Goal: Book appointment/travel/reservation

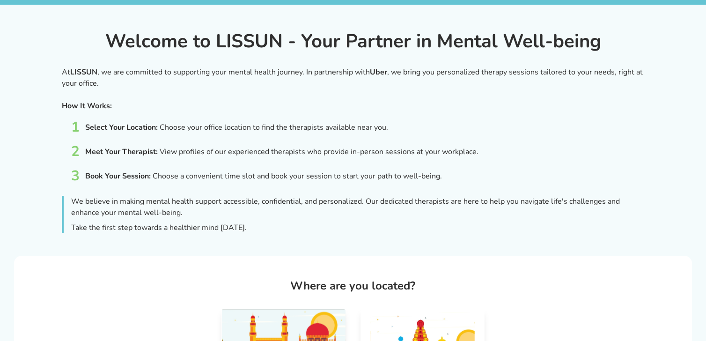
scroll to position [174, 0]
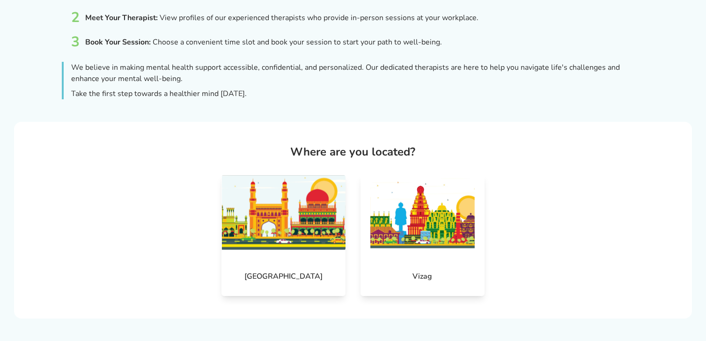
click at [301, 257] on div "Hyderabad" at bounding box center [283, 235] width 124 height 122
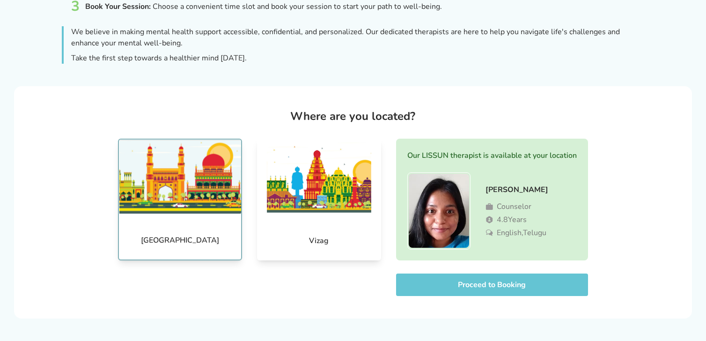
click at [430, 290] on button "Proceed to Booking" at bounding box center [492, 284] width 192 height 22
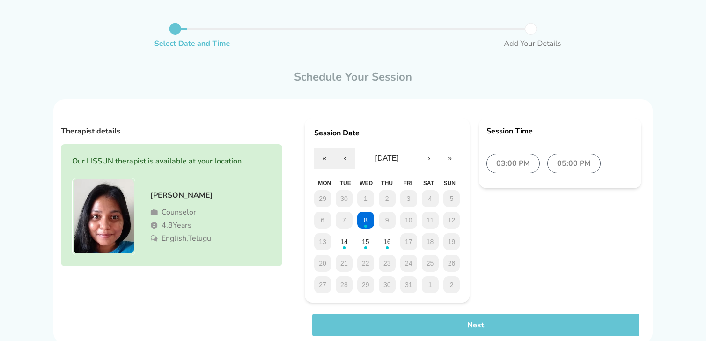
scroll to position [64, 0]
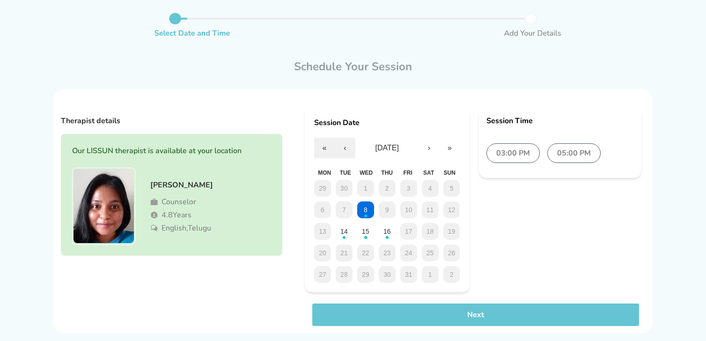
click at [507, 154] on label "03:00 PM" at bounding box center [512, 153] width 53 height 20
click at [462, 317] on button "Next" at bounding box center [475, 314] width 327 height 22
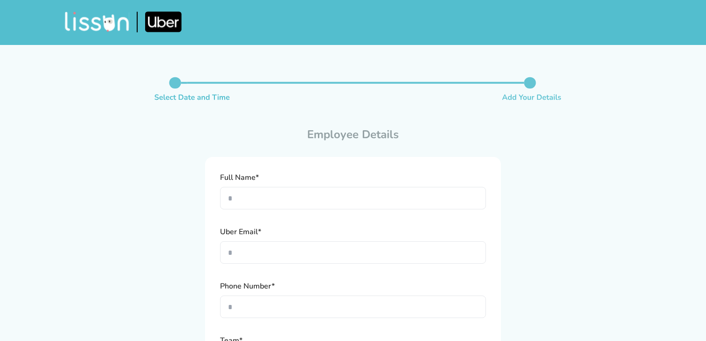
click at [266, 194] on input "text" at bounding box center [353, 198] width 266 height 22
type input "**********"
click at [274, 248] on input "text" at bounding box center [353, 252] width 266 height 22
type input "**********"
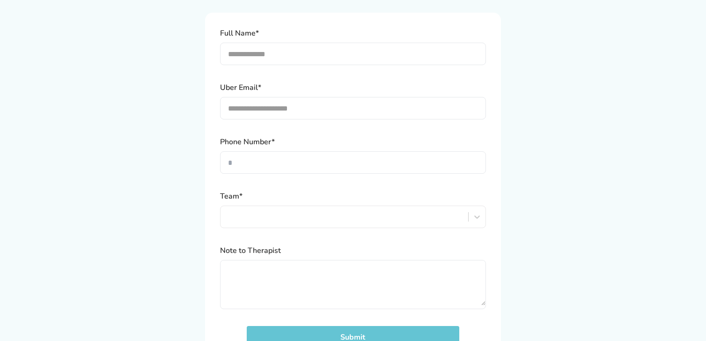
scroll to position [195, 0]
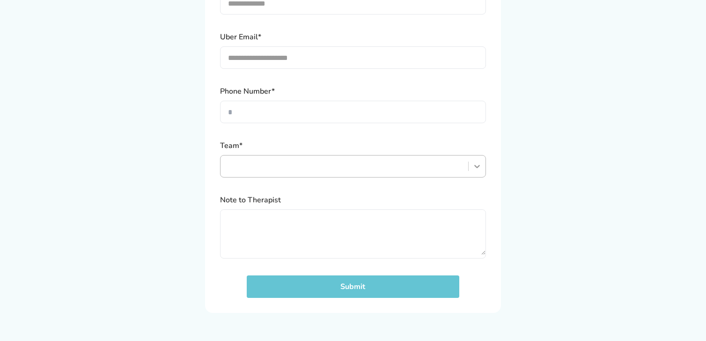
type input "**********"
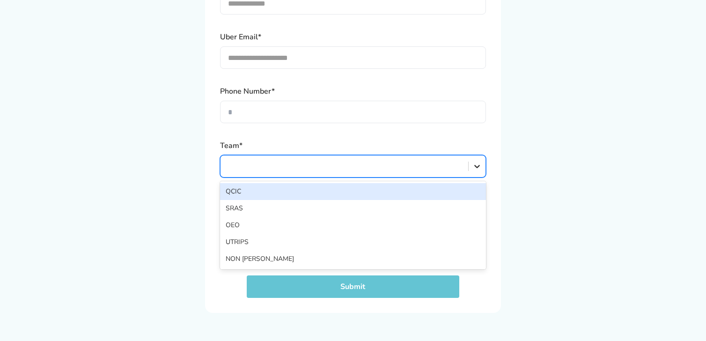
click at [482, 165] on div at bounding box center [477, 166] width 17 height 17
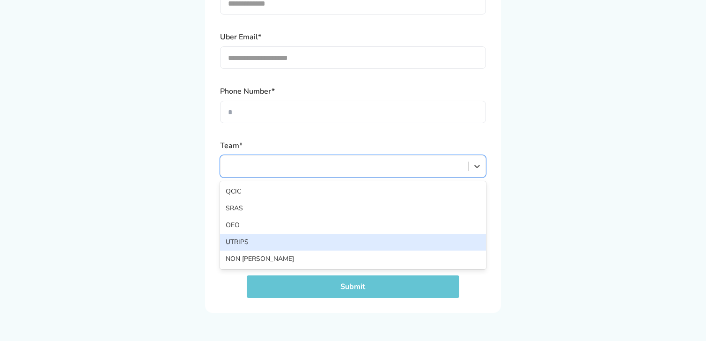
click at [247, 247] on div "UTRIPS" at bounding box center [353, 242] width 266 height 17
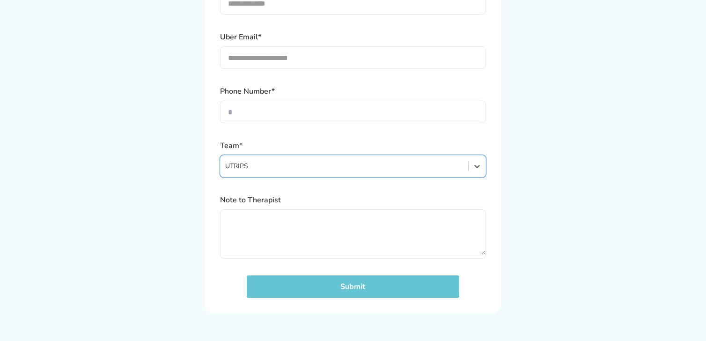
click at [327, 246] on textarea at bounding box center [353, 232] width 265 height 45
click at [334, 290] on button "Submit" at bounding box center [353, 286] width 213 height 22
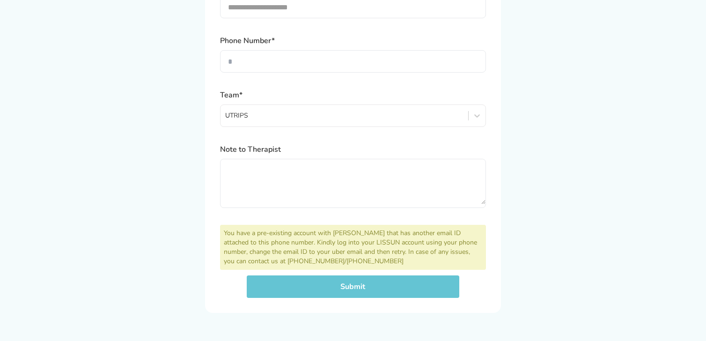
scroll to position [243, 0]
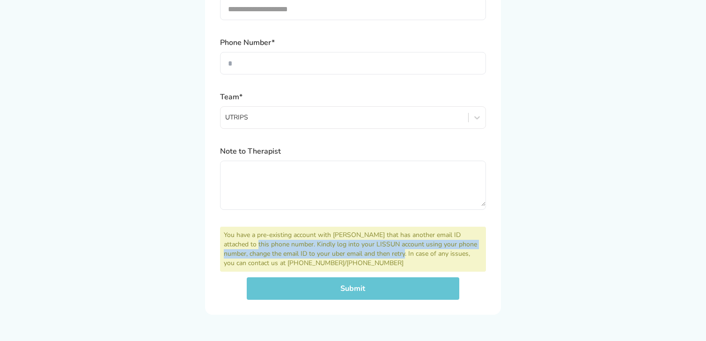
drag, startPoint x: 263, startPoint y: 242, endPoint x: 373, endPoint y: 256, distance: 111.0
click at [373, 256] on div "You have a pre-existing account with LISSUN that has another email ID attached …" at bounding box center [353, 249] width 266 height 45
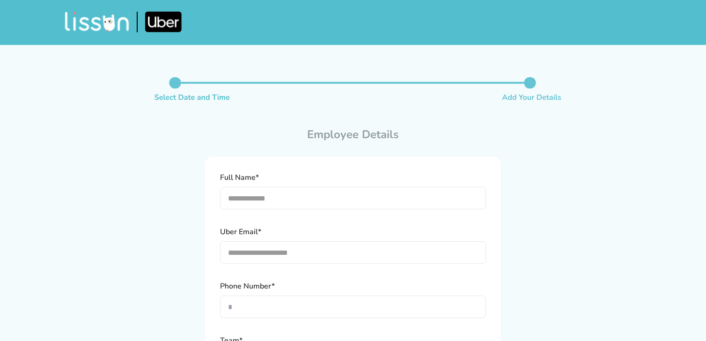
scroll to position [245, 0]
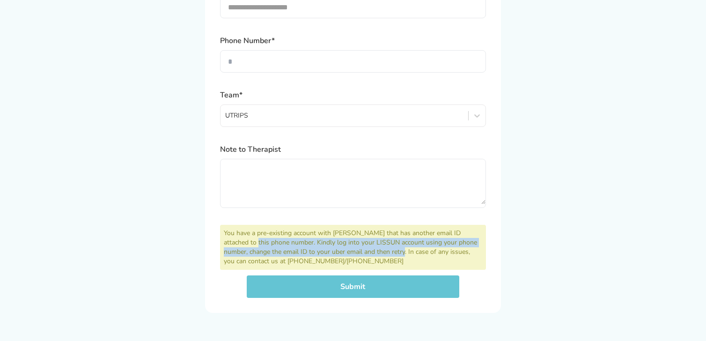
click at [382, 289] on button "Submit" at bounding box center [353, 286] width 213 height 22
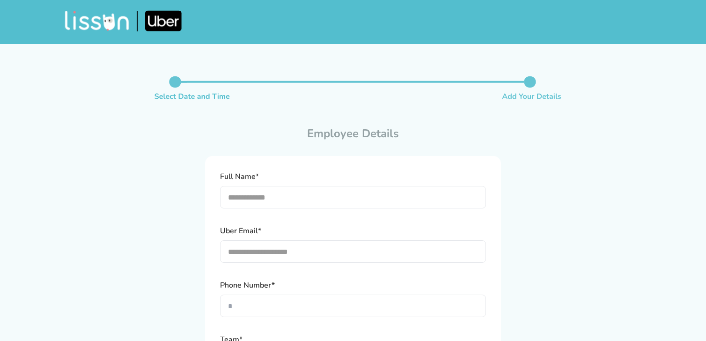
scroll to position [0, 0]
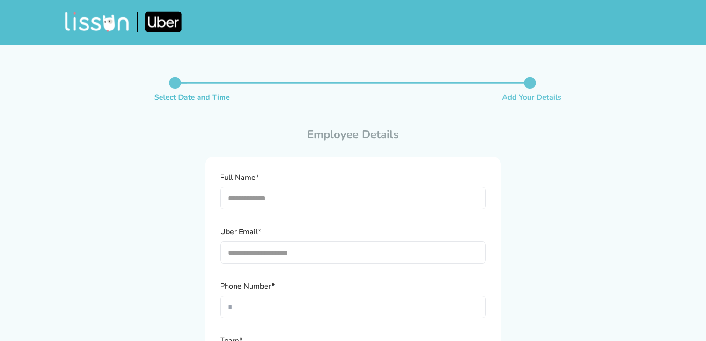
click at [140, 28] on header at bounding box center [352, 22] width 599 height 44
click at [93, 27] on img at bounding box center [97, 22] width 65 height 21
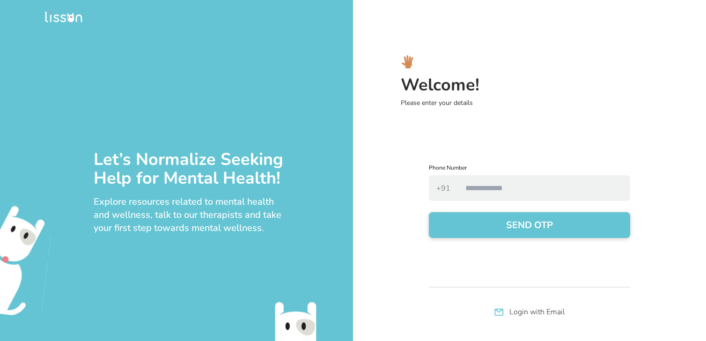
click at [515, 181] on input "number" at bounding box center [544, 188] width 172 height 26
type input "**********"
click at [429, 212] on button "SEND OTP" at bounding box center [529, 225] width 201 height 26
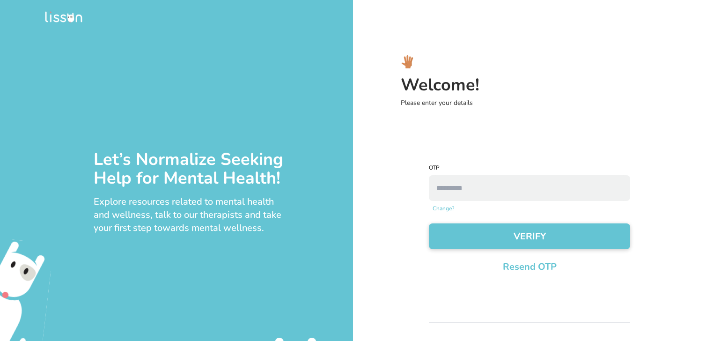
click at [491, 192] on input "number" at bounding box center [529, 188] width 201 height 26
type input "****"
click at [429, 223] on button "VERIFY" at bounding box center [529, 236] width 201 height 26
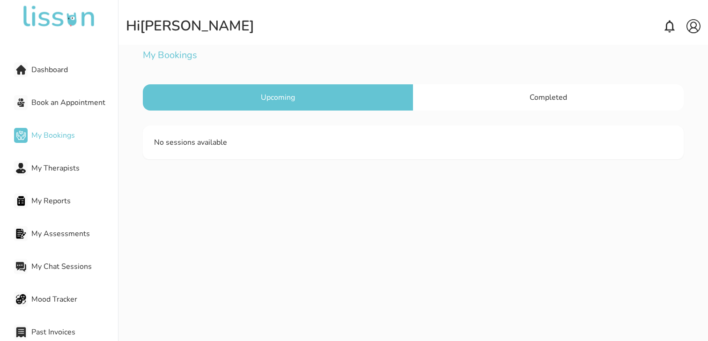
click at [54, 179] on div "Dashboard Book an Appointment My Bookings My Therapists My Reports My Assessmen…" at bounding box center [59, 186] width 118 height 311
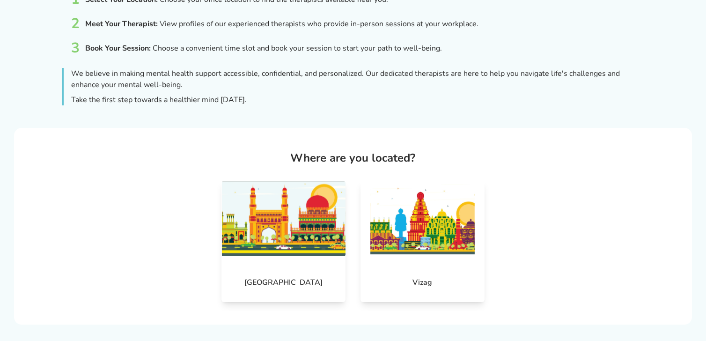
scroll to position [174, 0]
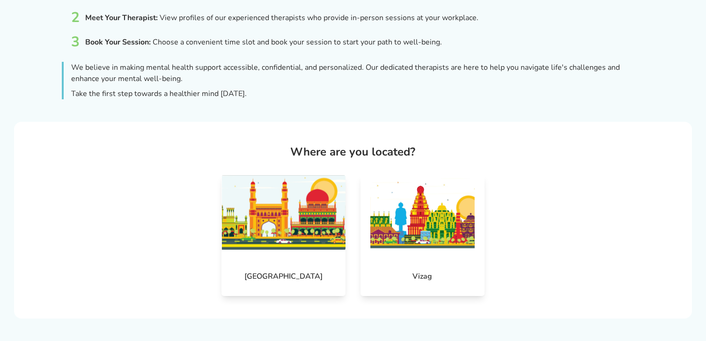
click at [301, 219] on img at bounding box center [283, 212] width 124 height 75
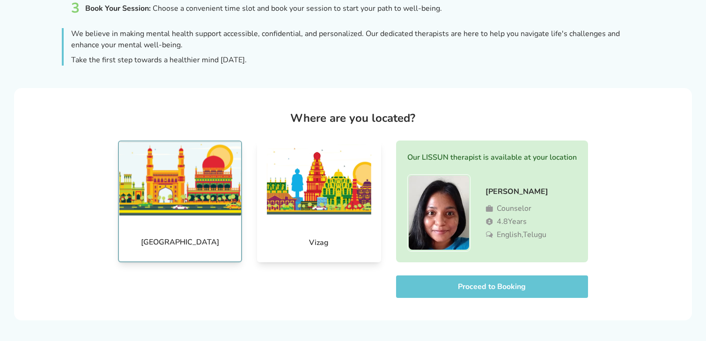
click at [439, 283] on button "Proceed to Booking" at bounding box center [492, 286] width 192 height 22
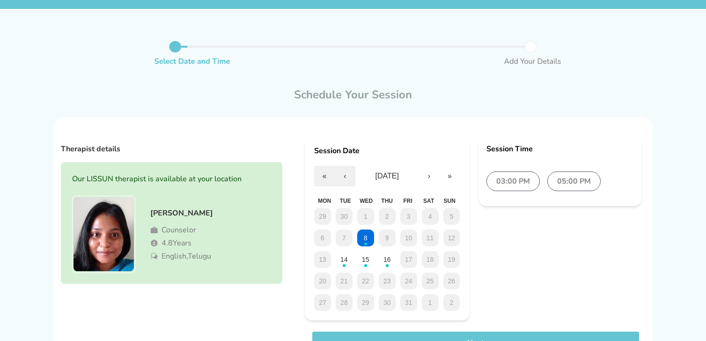
scroll to position [42, 0]
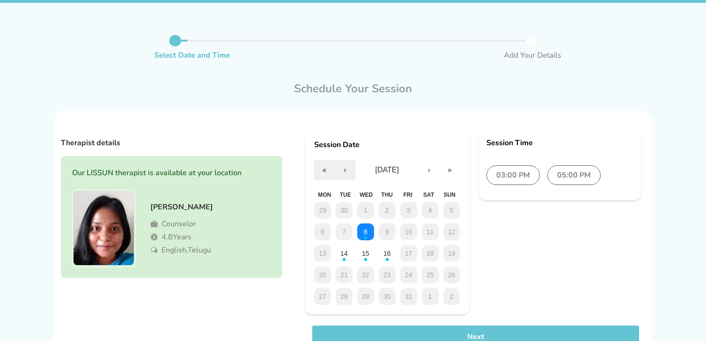
click at [364, 236] on button "8" at bounding box center [365, 231] width 17 height 17
click at [386, 260] on button "16" at bounding box center [387, 253] width 17 height 17
click at [372, 233] on button "8" at bounding box center [365, 231] width 17 height 17
click at [348, 254] on button "14" at bounding box center [344, 253] width 17 height 17
click at [366, 263] on div "29 30 1 2 3 4 5 6 7 8 9 10 11 12 13 14 15 16 17 18 19 20 21 22 23 24 25 26 27 2…" at bounding box center [387, 253] width 146 height 103
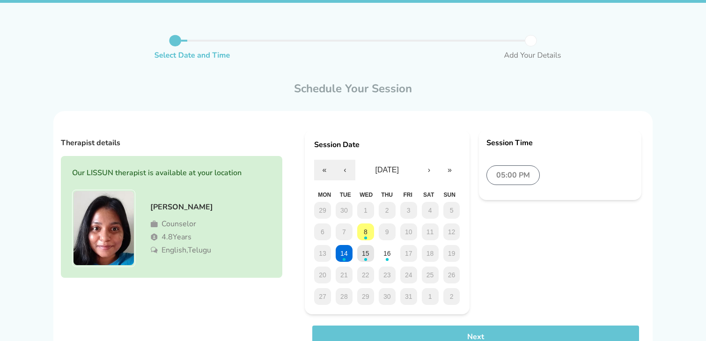
click at [368, 258] on button "15" at bounding box center [365, 253] width 17 height 17
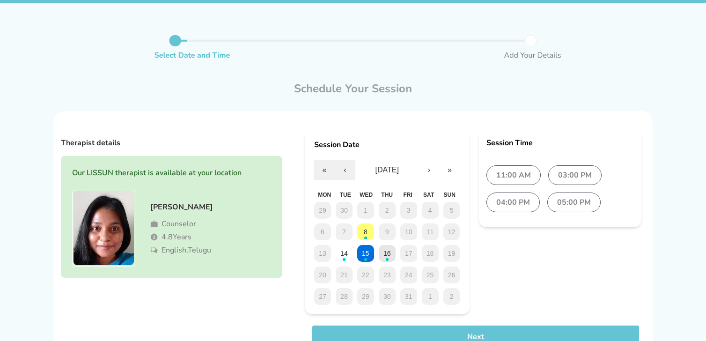
click at [389, 261] on button "16" at bounding box center [387, 253] width 17 height 17
click at [363, 236] on button "8" at bounding box center [365, 231] width 17 height 17
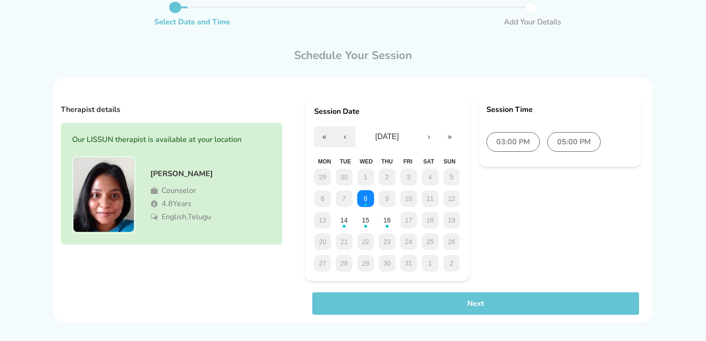
scroll to position [79, 0]
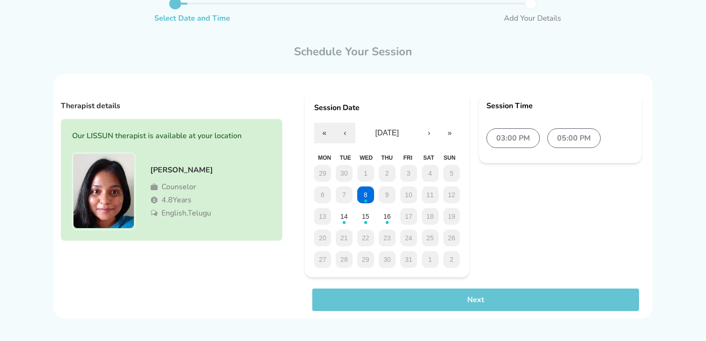
click at [374, 304] on button "Next" at bounding box center [475, 299] width 327 height 22
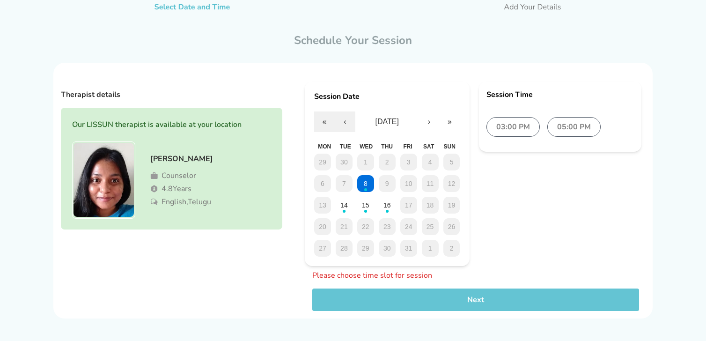
click at [492, 131] on label "03:00 PM" at bounding box center [512, 127] width 53 height 20
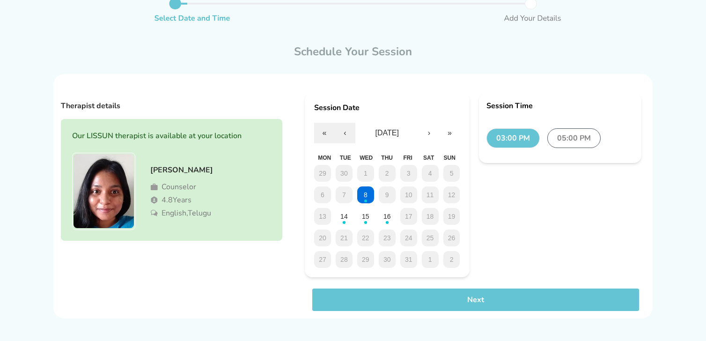
click at [505, 307] on button "Next" at bounding box center [475, 299] width 327 height 22
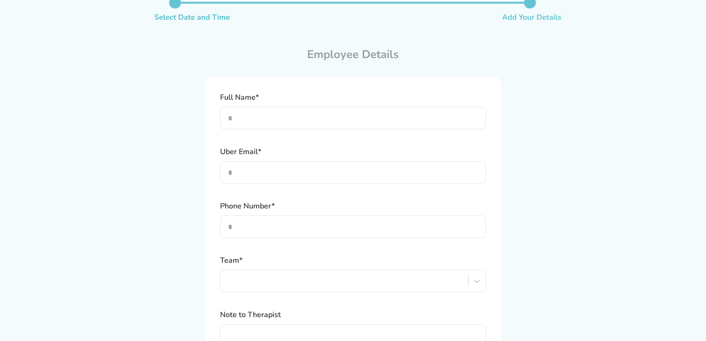
scroll to position [62, 0]
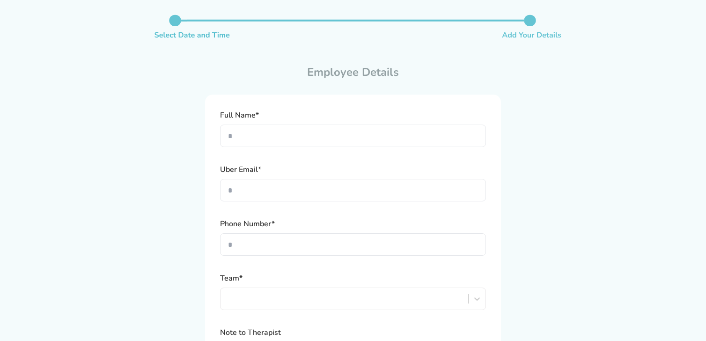
click at [271, 128] on input "text" at bounding box center [353, 136] width 266 height 22
type input "**********"
click at [324, 188] on input "text" at bounding box center [353, 190] width 266 height 22
type input "**********"
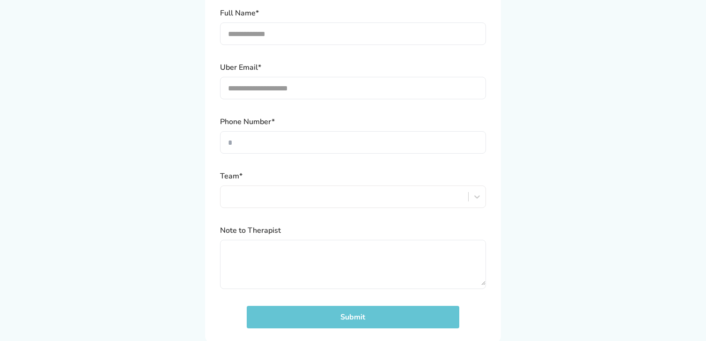
scroll to position [195, 0]
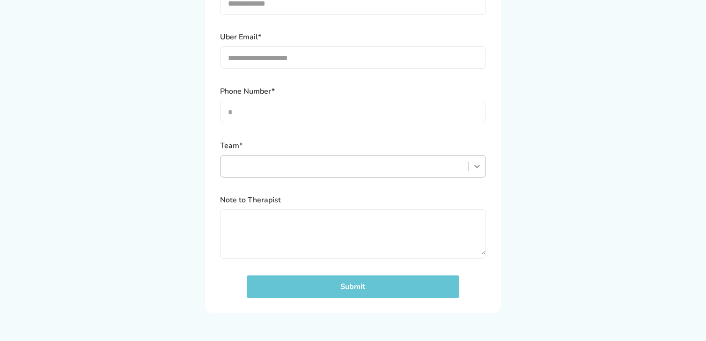
type input "**********"
click at [474, 173] on div at bounding box center [477, 166] width 17 height 17
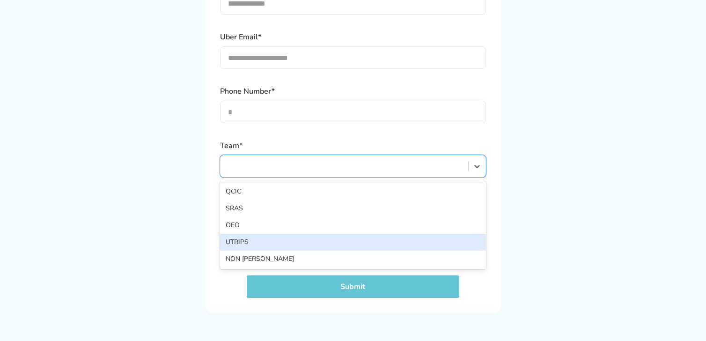
click at [300, 245] on div "UTRIPS" at bounding box center [353, 242] width 266 height 17
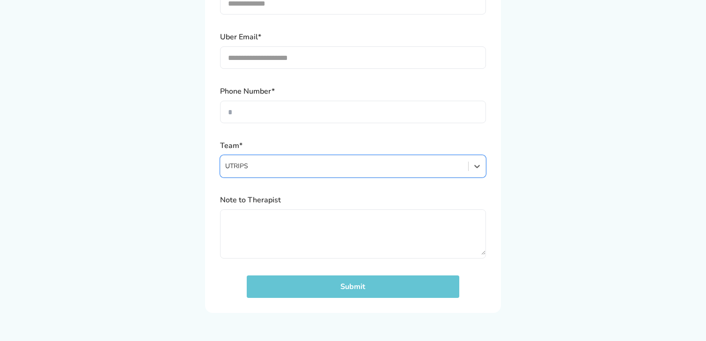
click at [325, 291] on button "Submit" at bounding box center [353, 286] width 213 height 22
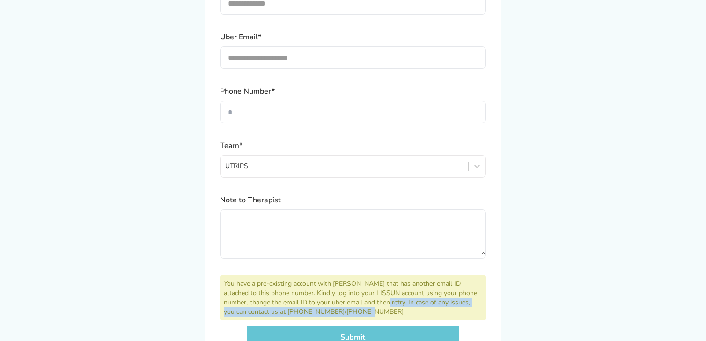
drag, startPoint x: 359, startPoint y: 305, endPoint x: 357, endPoint y: 313, distance: 8.1
click at [357, 313] on div "You have a pre-existing account with LISSUN that has another email ID attached …" at bounding box center [353, 297] width 266 height 45
click at [387, 310] on div "You have a pre-existing account with LISSUN that has another email ID attached …" at bounding box center [353, 297] width 266 height 45
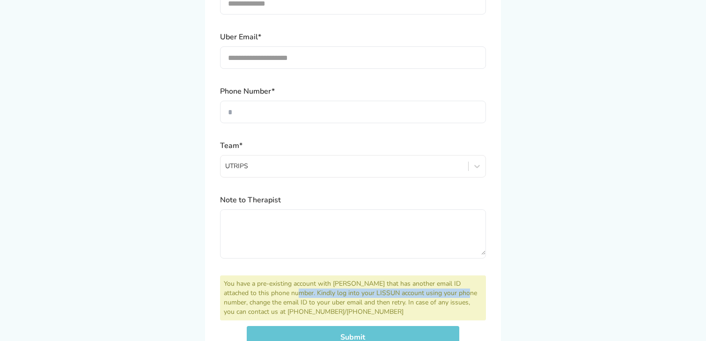
drag, startPoint x: 445, startPoint y: 294, endPoint x: 273, endPoint y: 297, distance: 172.3
click at [273, 297] on div "You have a pre-existing account with LISSUN that has another email ID attached …" at bounding box center [353, 297] width 266 height 45
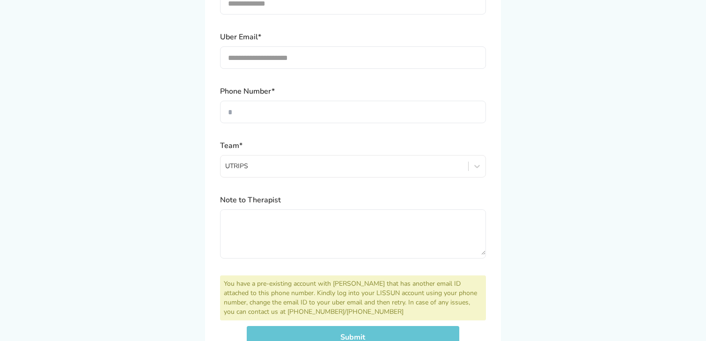
click at [279, 301] on div "You have a pre-existing account with LISSUN that has another email ID attached …" at bounding box center [353, 297] width 266 height 45
drag, startPoint x: 291, startPoint y: 302, endPoint x: 337, endPoint y: 304, distance: 45.9
click at [337, 304] on div "You have a pre-existing account with LISSUN that has another email ID attached …" at bounding box center [353, 297] width 266 height 45
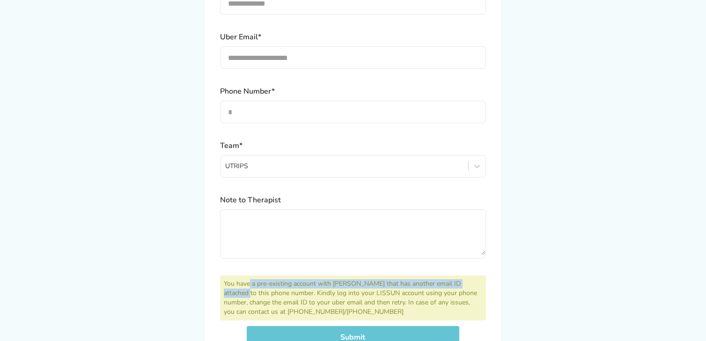
drag, startPoint x: 249, startPoint y: 281, endPoint x: 493, endPoint y: 286, distance: 244.0
click at [493, 286] on div "**********" at bounding box center [353, 162] width 296 height 401
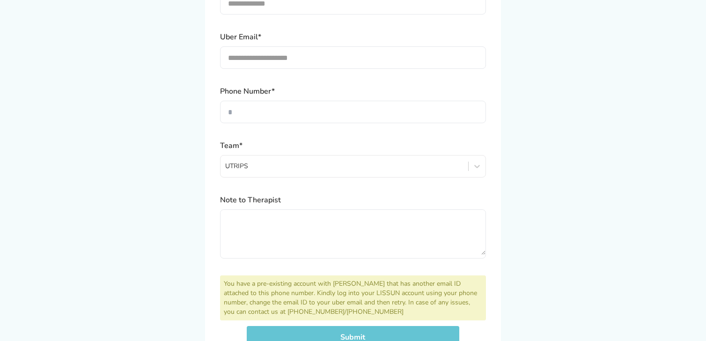
click at [437, 294] on div "You have a pre-existing account with LISSUN that has another email ID attached …" at bounding box center [353, 297] width 266 height 45
drag, startPoint x: 383, startPoint y: 278, endPoint x: 399, endPoint y: 282, distance: 16.9
click at [399, 282] on div "You have a pre-existing account with LISSUN that has another email ID attached …" at bounding box center [353, 297] width 266 height 45
click at [420, 287] on div "You have a pre-existing account with LISSUN that has another email ID attached …" at bounding box center [353, 297] width 266 height 45
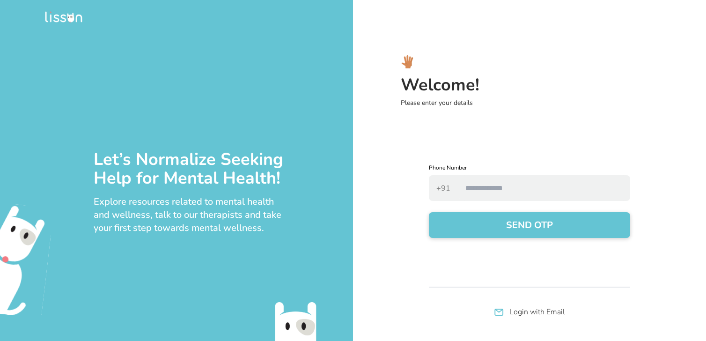
click at [486, 187] on input "number" at bounding box center [544, 188] width 172 height 26
type input "**********"
click at [522, 218] on button "SEND OTP" at bounding box center [529, 225] width 201 height 26
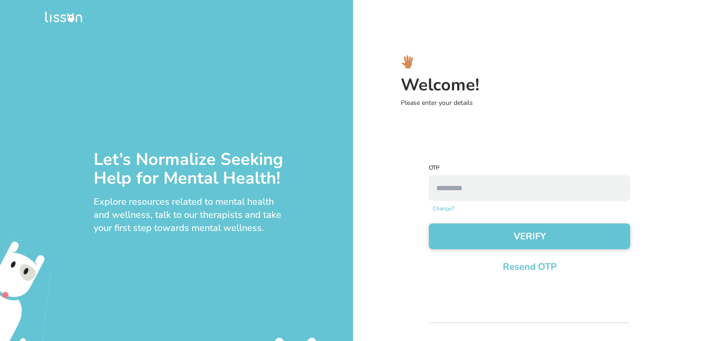
click at [499, 195] on input "number" at bounding box center [529, 188] width 201 height 26
type input "****"
click at [526, 240] on button "VERIFY" at bounding box center [529, 236] width 201 height 26
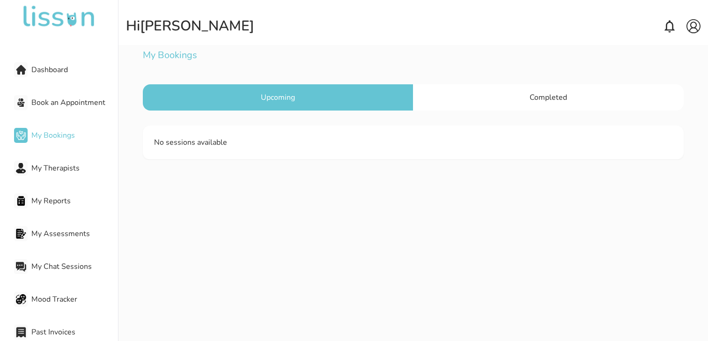
click at [685, 25] on div at bounding box center [678, 26] width 44 height 15
click at [695, 22] on img at bounding box center [693, 26] width 14 height 14
click at [662, 48] on div "My Account" at bounding box center [678, 44] width 44 height 17
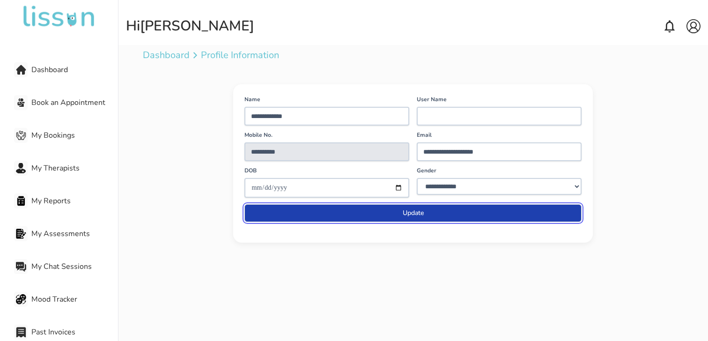
click at [422, 211] on button "Update" at bounding box center [412, 213] width 337 height 18
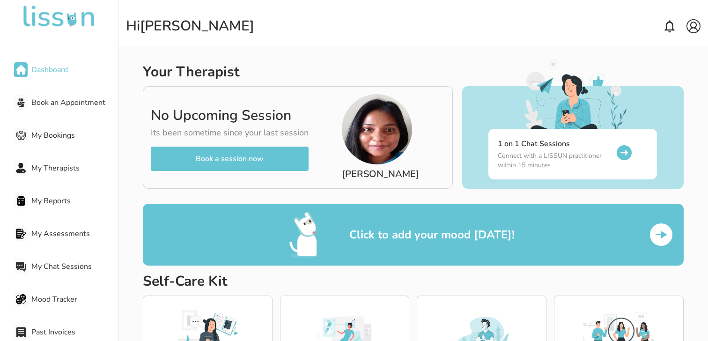
click at [255, 154] on button "Book a session now" at bounding box center [230, 159] width 158 height 24
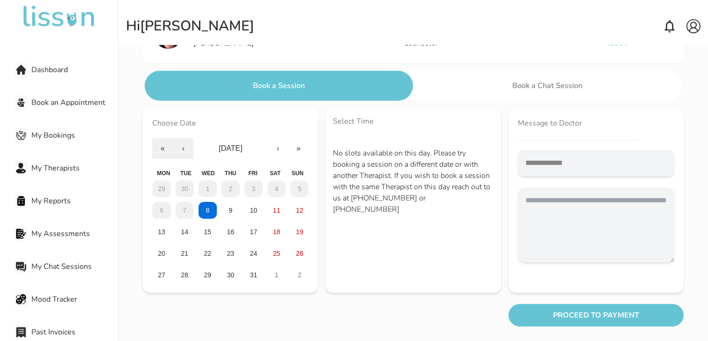
scroll to position [81, 0]
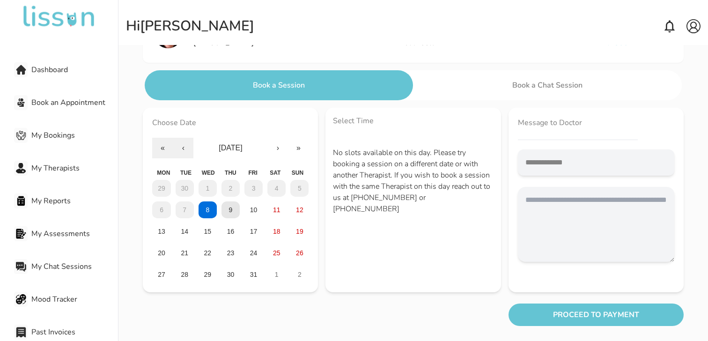
click at [230, 213] on button "9" at bounding box center [230, 209] width 18 height 17
click at [217, 209] on div "29 30 1 2 3 4 5 6 7 8 9 10 11 12 13 14 15 16 17 18 19 20 21 22 23 24 25 26 27 2…" at bounding box center [230, 231] width 156 height 103
click at [34, 171] on span "My Therapists" at bounding box center [74, 167] width 87 height 11
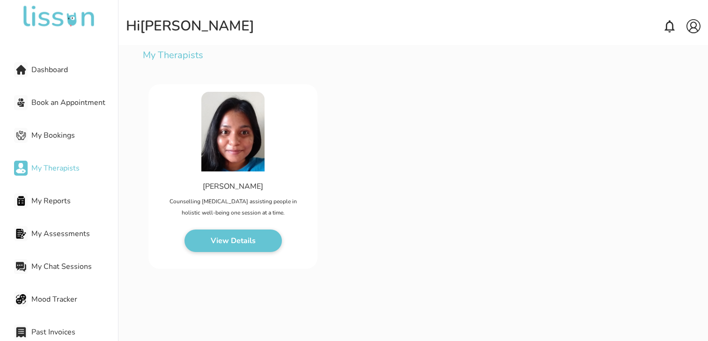
click at [51, 133] on span "My Bookings" at bounding box center [74, 135] width 87 height 11
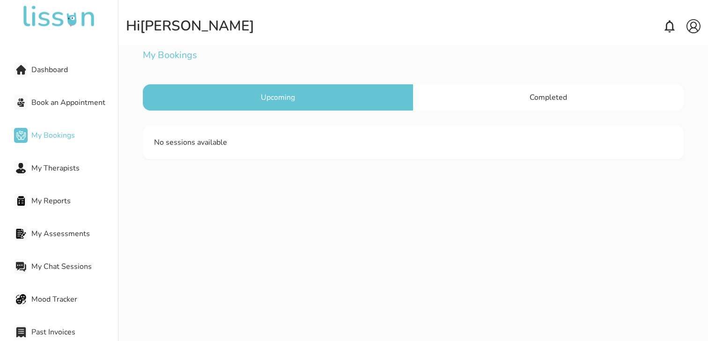
click at [474, 102] on div "Completed" at bounding box center [548, 97] width 270 height 26
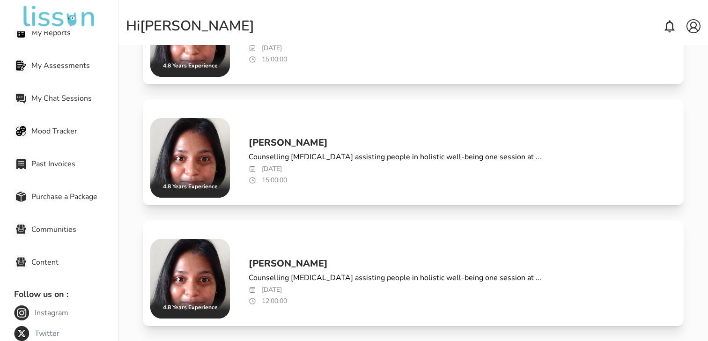
scroll to position [295, 0]
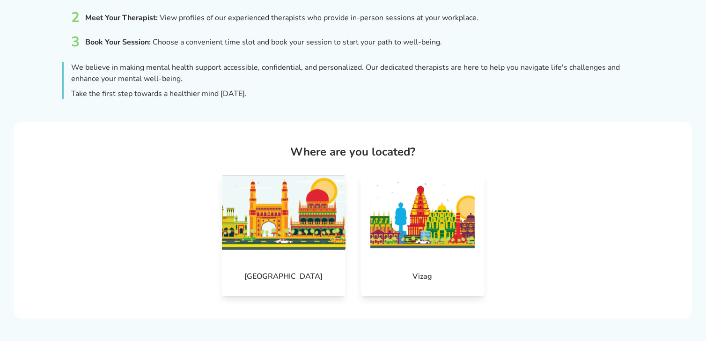
scroll to position [172, 0]
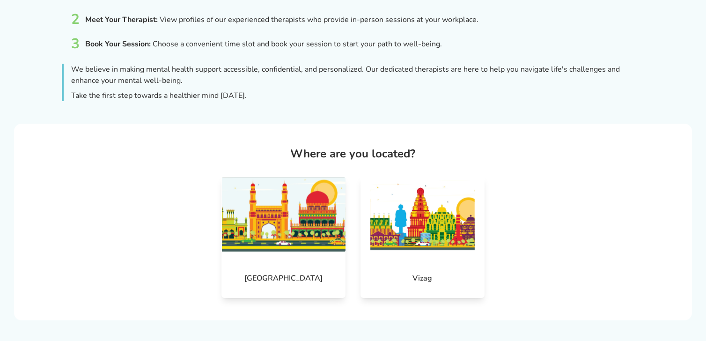
click at [280, 186] on img at bounding box center [283, 214] width 124 height 75
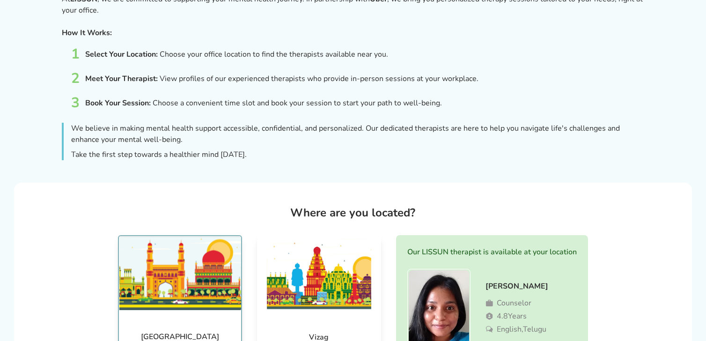
scroll to position [210, 0]
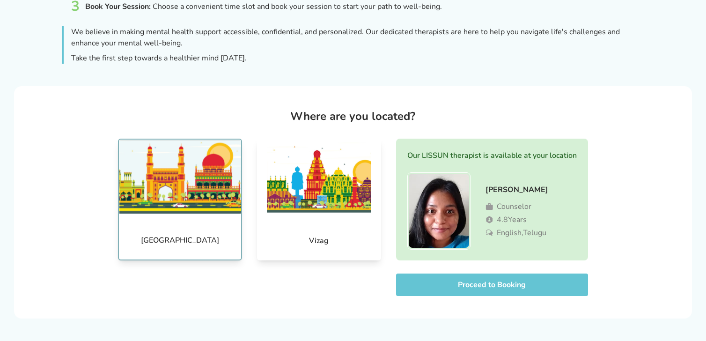
click at [441, 293] on button "Proceed to Booking" at bounding box center [492, 284] width 192 height 22
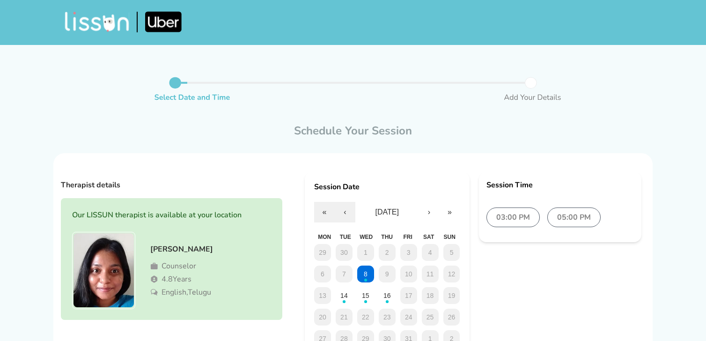
click at [528, 225] on label "03:00 PM" at bounding box center [512, 217] width 53 height 20
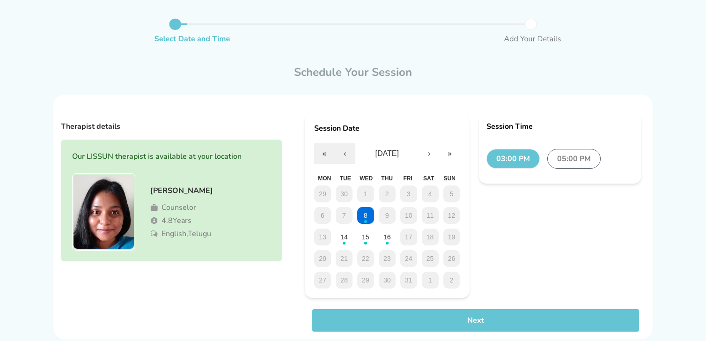
scroll to position [79, 0]
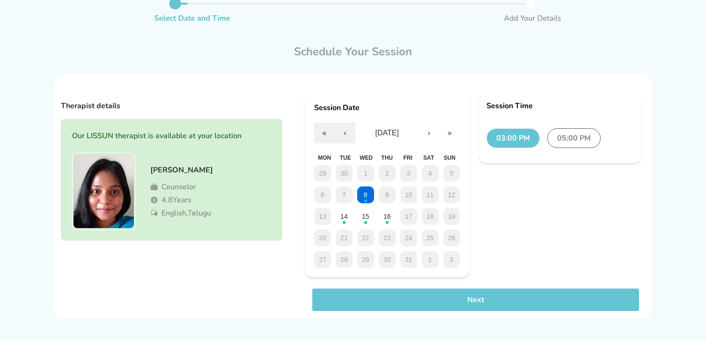
click at [489, 295] on button "Next" at bounding box center [475, 299] width 327 height 22
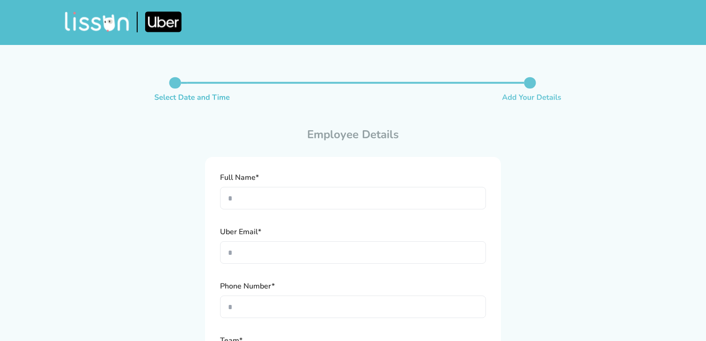
click at [266, 194] on input "text" at bounding box center [353, 198] width 266 height 22
type input "**********"
click at [257, 246] on input "text" at bounding box center [353, 252] width 266 height 22
type input "**********"
click at [246, 303] on input "number" at bounding box center [353, 306] width 266 height 22
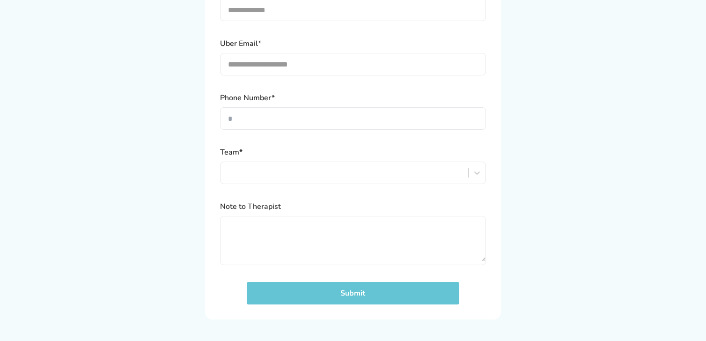
scroll to position [195, 0]
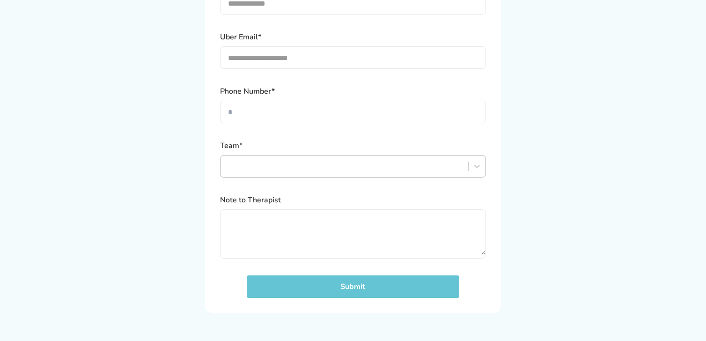
type input "**********"
click at [251, 171] on div at bounding box center [344, 166] width 238 height 11
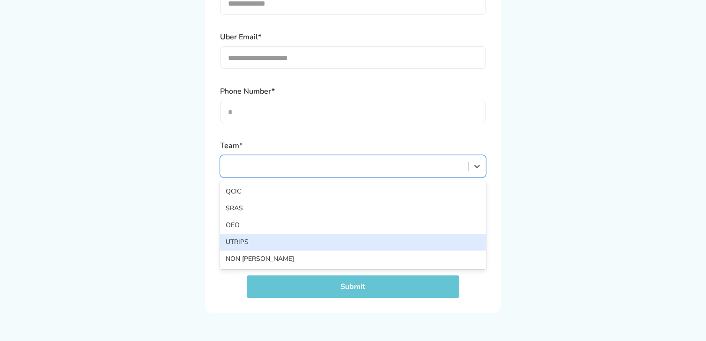
click at [246, 234] on div "UTRIPS" at bounding box center [353, 242] width 266 height 17
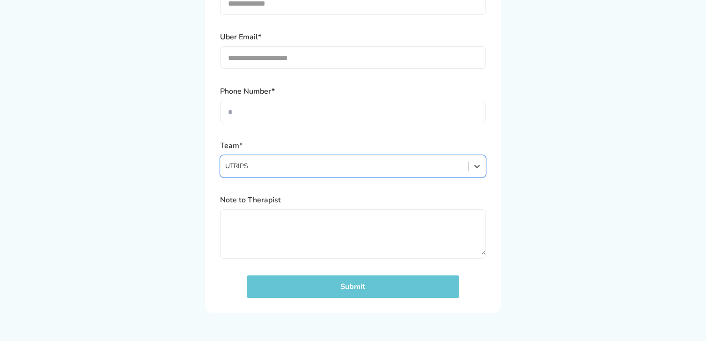
click at [260, 234] on textarea at bounding box center [353, 232] width 265 height 45
click at [333, 293] on button "Submit" at bounding box center [353, 286] width 213 height 22
click at [332, 291] on button "Submit" at bounding box center [353, 286] width 213 height 22
drag, startPoint x: 242, startPoint y: 82, endPoint x: 297, endPoint y: 85, distance: 54.8
click at [287, 83] on div "**********" at bounding box center [353, 137] width 296 height 351
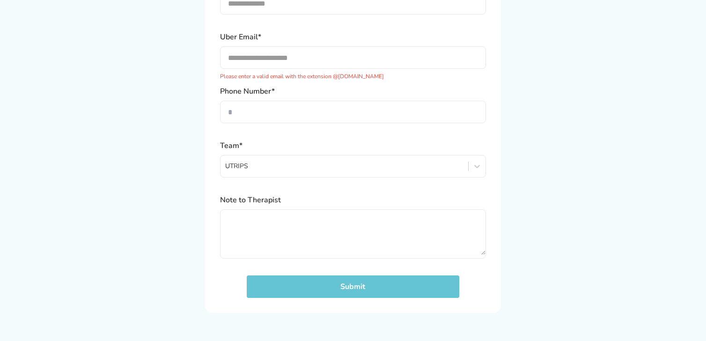
click at [317, 87] on label "Phone Number*" at bounding box center [353, 91] width 266 height 11
click at [282, 53] on input "**********" at bounding box center [353, 57] width 266 height 22
type input "**********"
click at [396, 290] on button "Submit" at bounding box center [353, 286] width 213 height 22
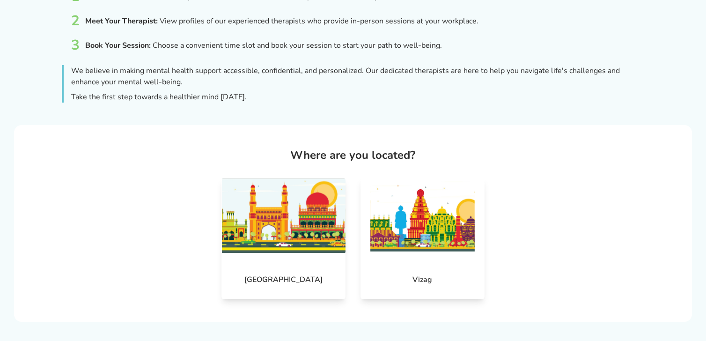
scroll to position [168, 0]
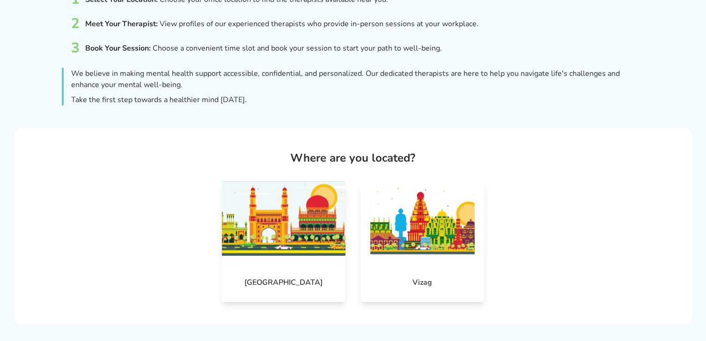
click at [334, 230] on img at bounding box center [283, 218] width 124 height 75
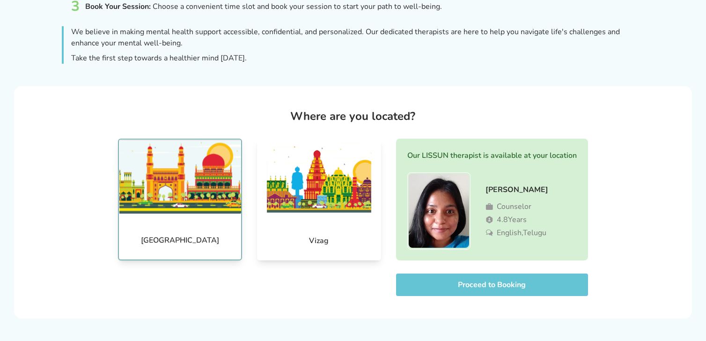
click at [496, 279] on button "Proceed to Booking" at bounding box center [492, 284] width 192 height 22
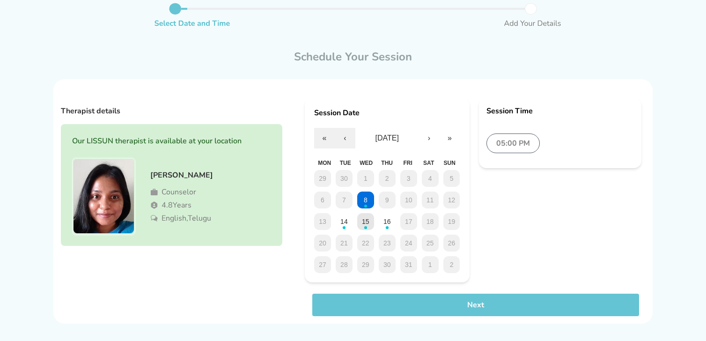
scroll to position [68, 0]
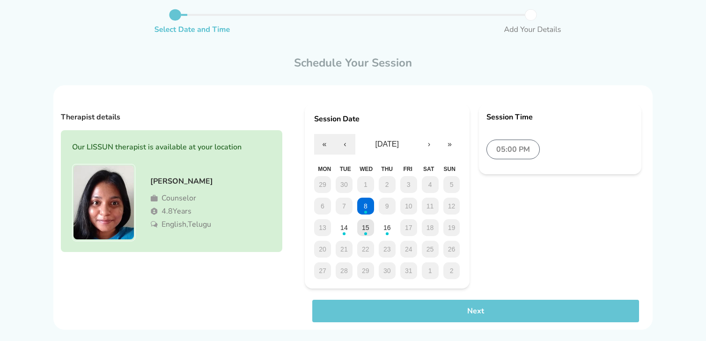
click at [358, 226] on button "15" at bounding box center [365, 227] width 17 height 17
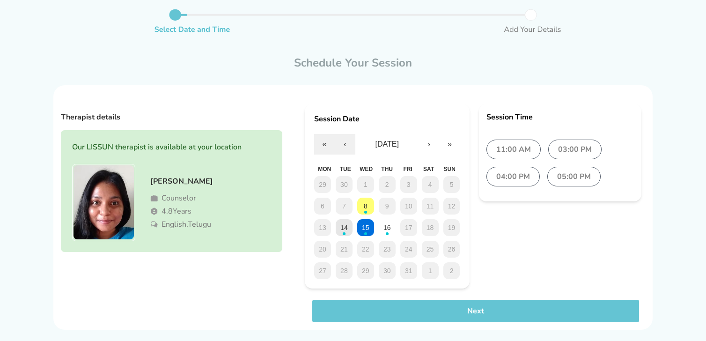
click at [348, 227] on button "14" at bounding box center [344, 227] width 17 height 17
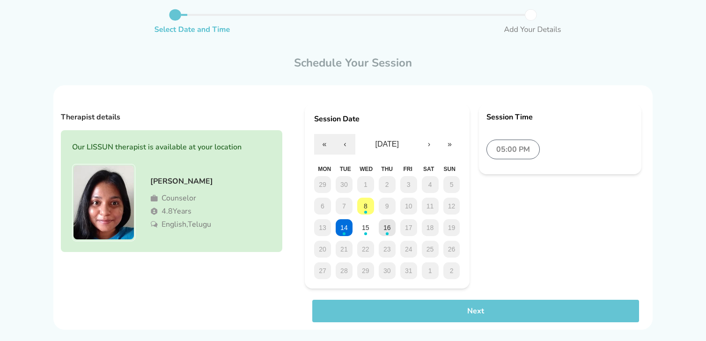
click at [384, 228] on abbr "16" at bounding box center [386, 227] width 7 height 7
click at [370, 223] on button "15" at bounding box center [365, 227] width 17 height 17
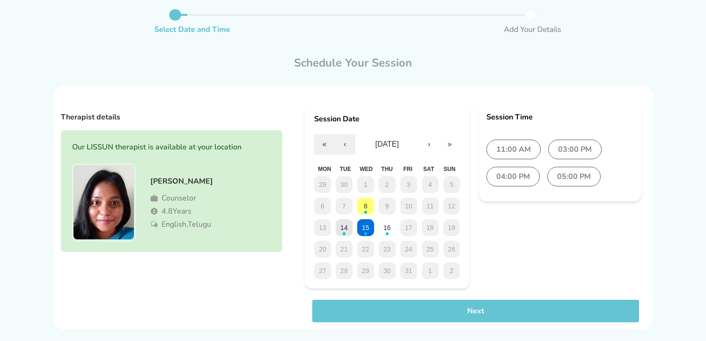
click at [349, 224] on button "14" at bounding box center [344, 227] width 17 height 17
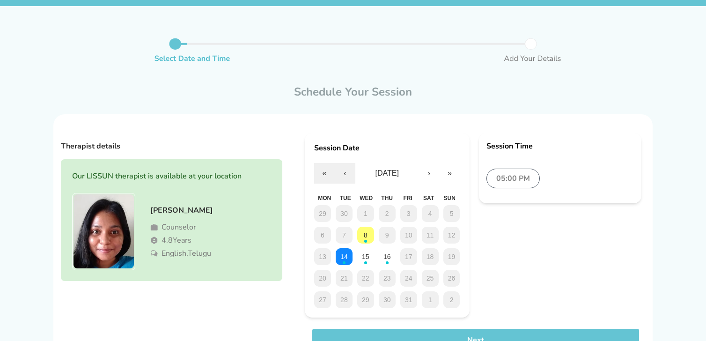
scroll to position [79, 0]
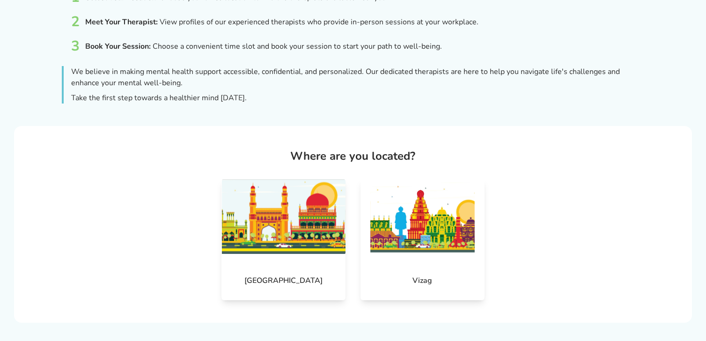
scroll to position [170, 0]
click at [303, 211] on img at bounding box center [283, 216] width 124 height 75
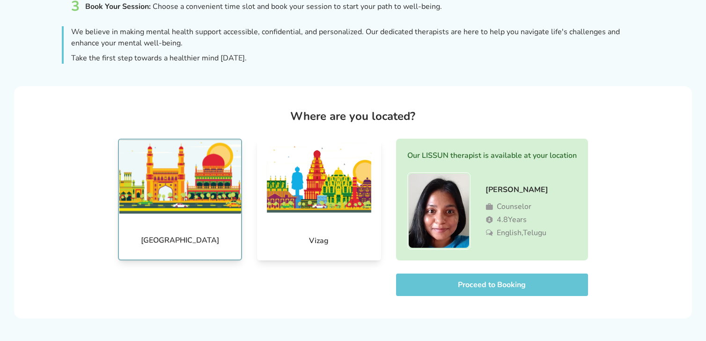
click at [509, 324] on section "Welcome to LISSUN - Your Partner in Mental Well-being At [GEOGRAPHIC_DATA] , we…" at bounding box center [353, 65] width 706 height 551
click at [498, 276] on button "Proceed to Booking" at bounding box center [492, 284] width 192 height 22
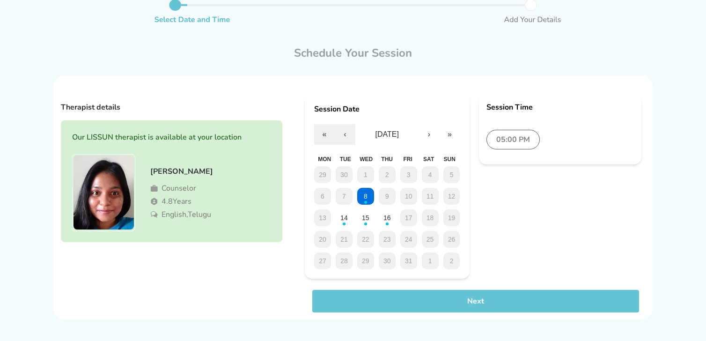
scroll to position [77, 0]
click at [370, 222] on button "15" at bounding box center [365, 218] width 17 height 17
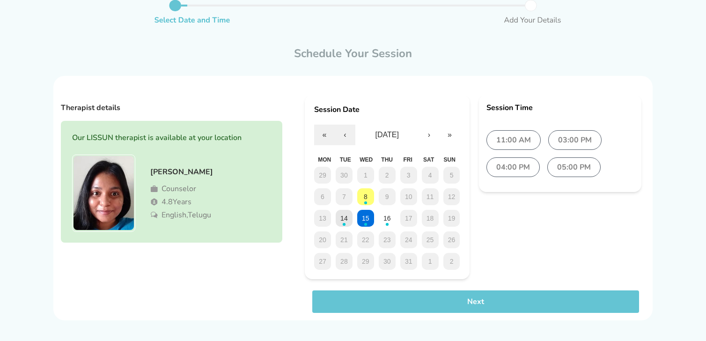
click at [341, 223] on button "14" at bounding box center [344, 218] width 17 height 17
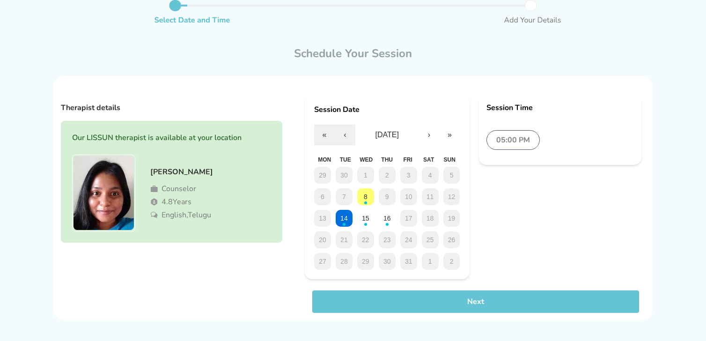
click at [355, 219] on div "29 30 1 2 3 4 5 6 7 8 9 10 11 12 13 14 15 16 17 18 19 20 21 22 23 24 25 26 27 2…" at bounding box center [387, 218] width 146 height 103
click at [360, 219] on button "15" at bounding box center [365, 218] width 17 height 17
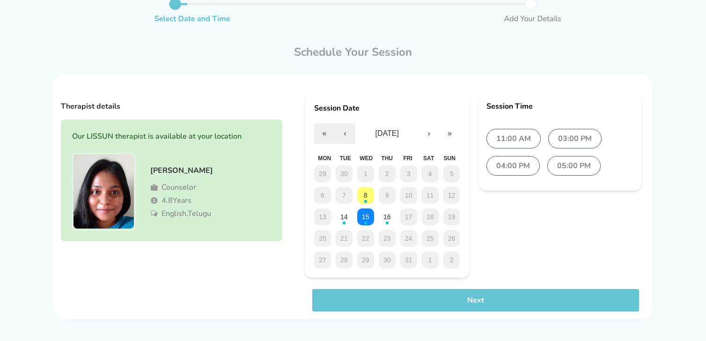
scroll to position [79, 0]
click at [379, 226] on div "29 30 1 2 3 4 5 6 7 8 9 10 11 12 13 14 15 16 17 18 19 20 21 22 23 24 25 26 27 2…" at bounding box center [387, 216] width 146 height 103
click at [383, 223] on button "16" at bounding box center [387, 216] width 17 height 17
click at [368, 218] on abbr "15" at bounding box center [365, 216] width 7 height 7
click at [501, 130] on label "11:00 AM" at bounding box center [513, 138] width 54 height 20
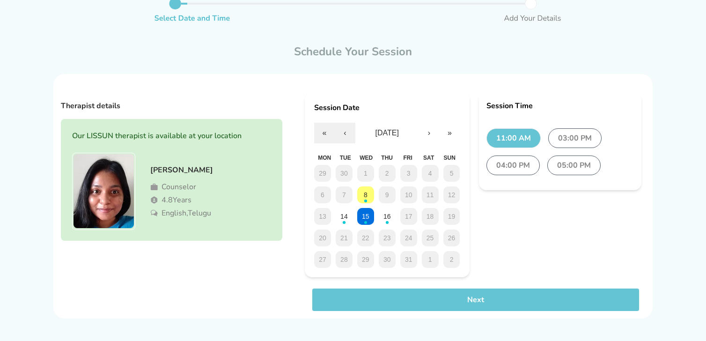
click at [526, 306] on button "Next" at bounding box center [475, 299] width 327 height 22
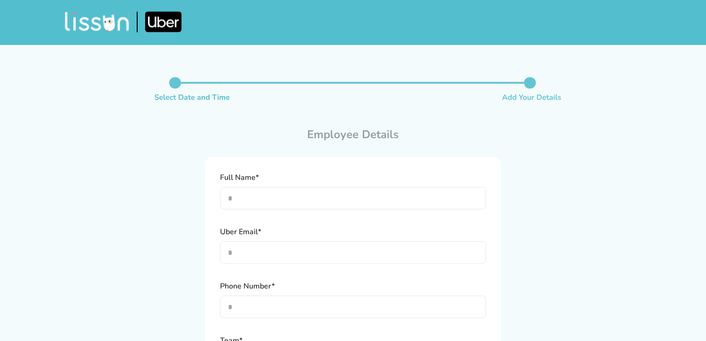
scroll to position [195, 0]
